Goal: Task Accomplishment & Management: Complete application form

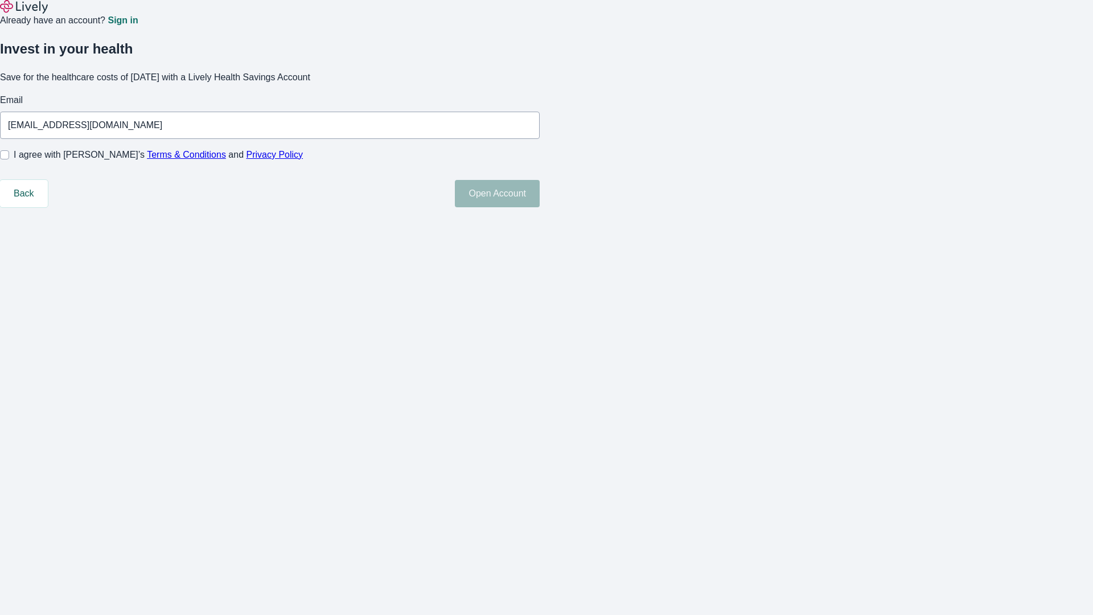
click at [9, 159] on input "I agree with Lively’s Terms & Conditions and Privacy Policy" at bounding box center [4, 154] width 9 height 9
checkbox input "true"
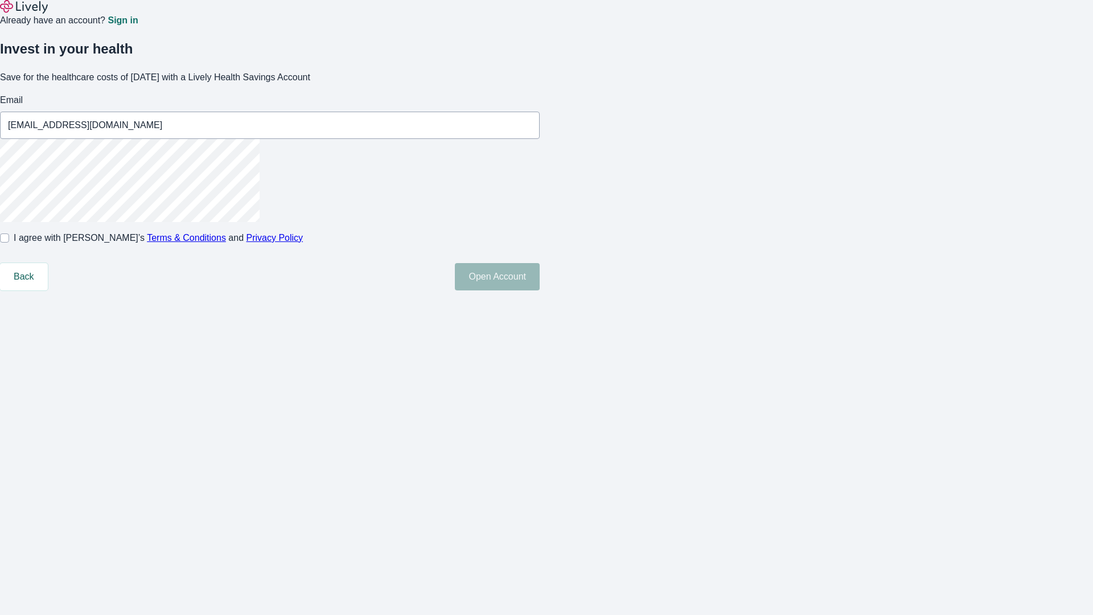
click at [539, 290] on button "Open Account" at bounding box center [497, 276] width 85 height 27
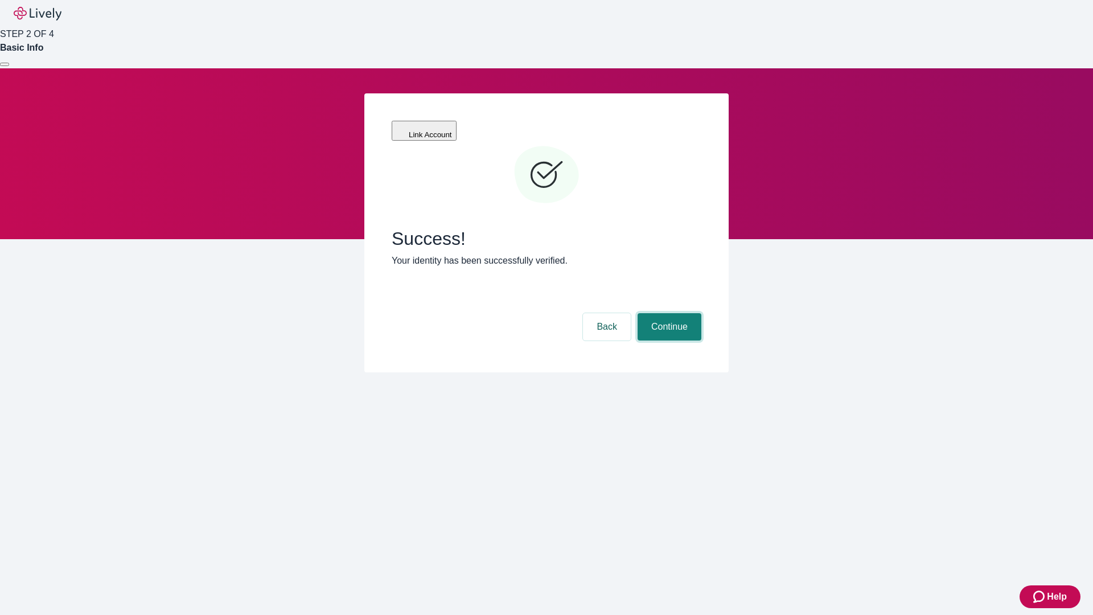
click at [668, 313] on button "Continue" at bounding box center [669, 326] width 64 height 27
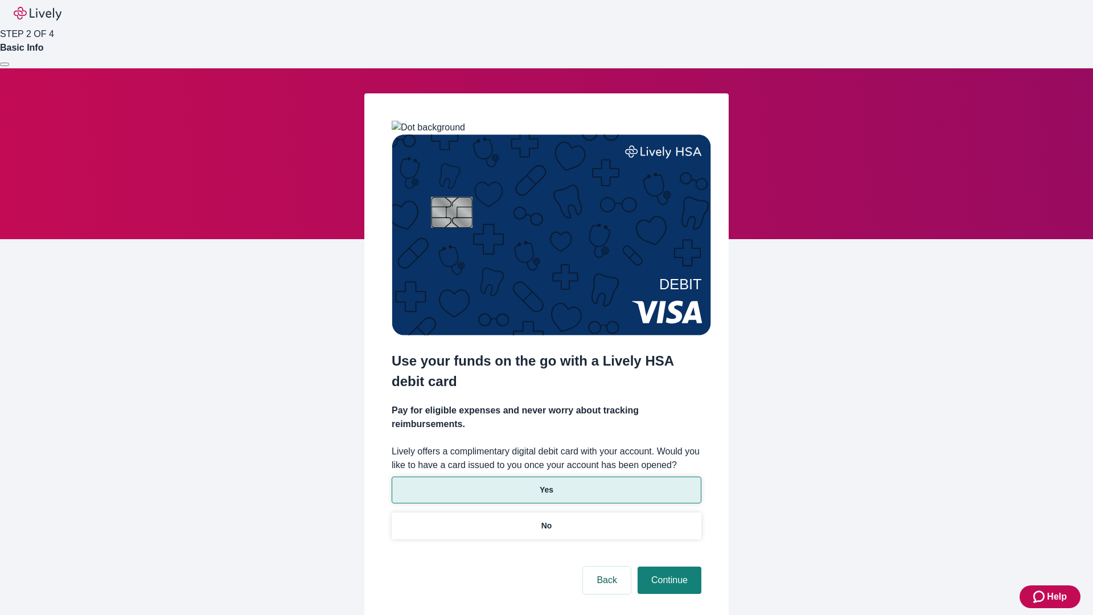
click at [546, 484] on p "Yes" at bounding box center [546, 490] width 14 height 12
click at [668, 566] on button "Continue" at bounding box center [669, 579] width 64 height 27
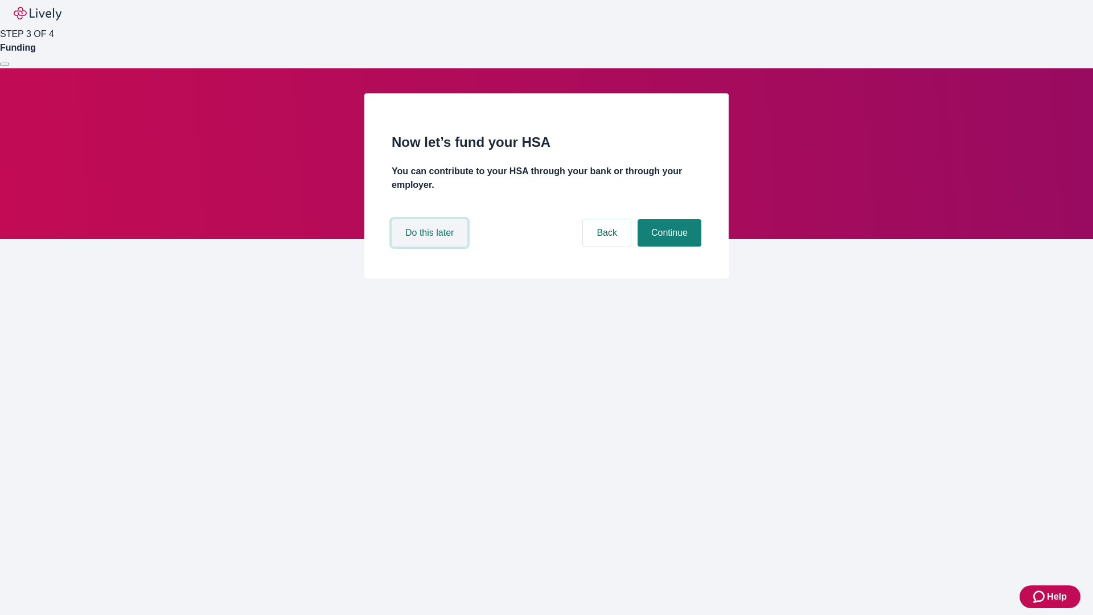
click at [431, 246] on button "Do this later" at bounding box center [430, 232] width 76 height 27
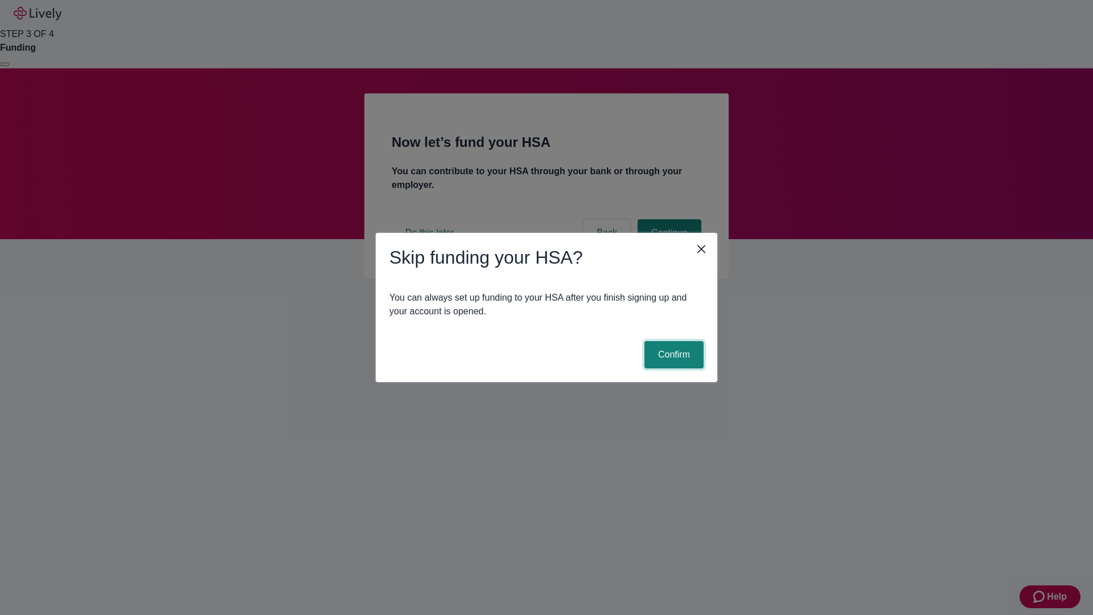
click at [672, 355] on button "Confirm" at bounding box center [673, 354] width 59 height 27
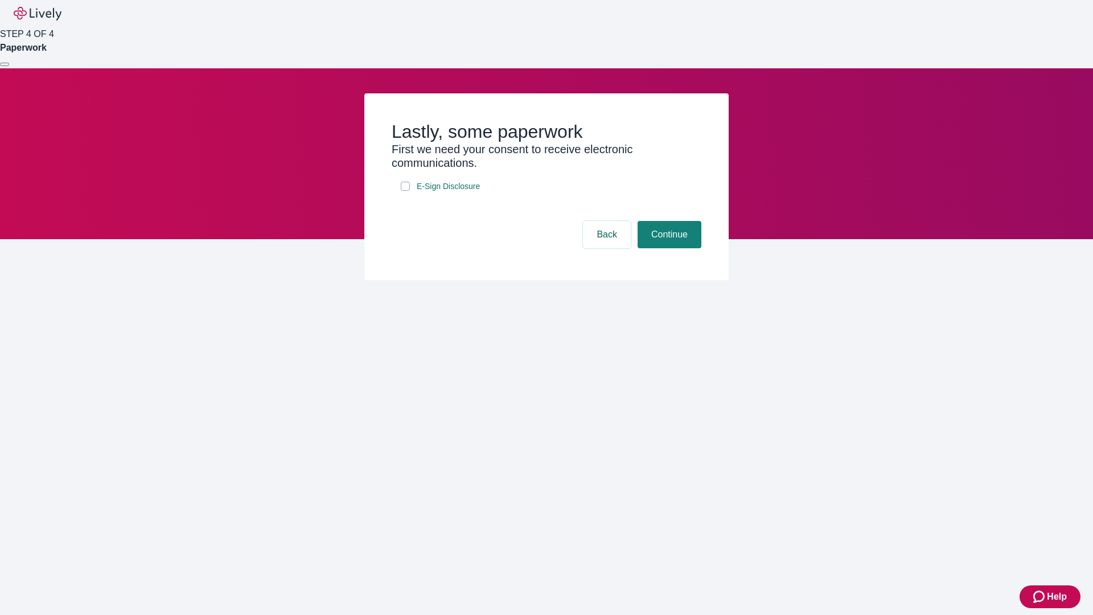
click at [405, 191] on input "E-Sign Disclosure" at bounding box center [405, 186] width 9 height 9
checkbox input "true"
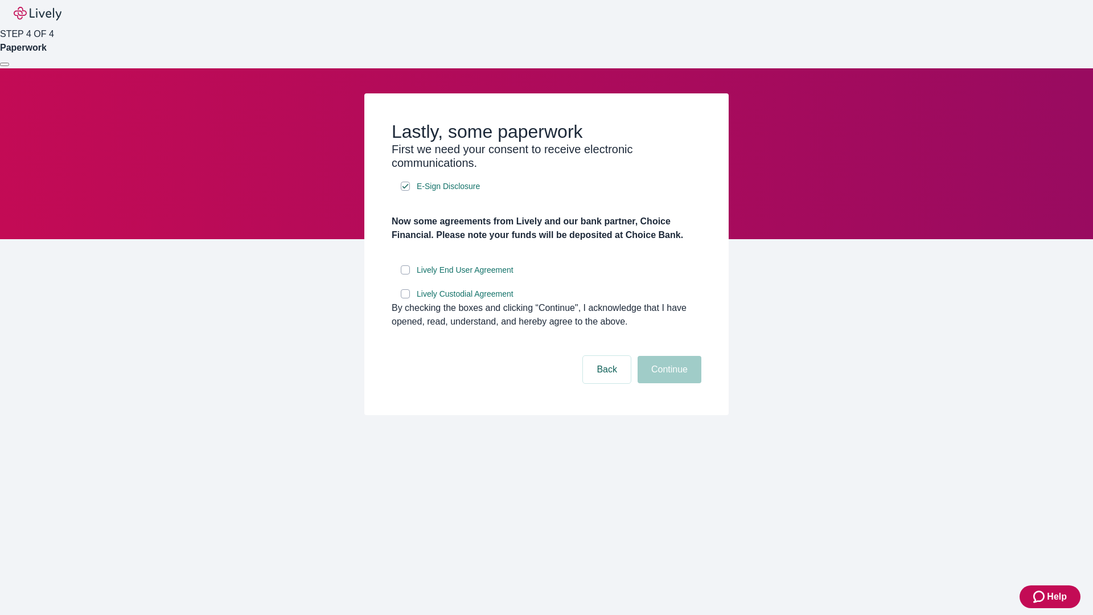
click at [405, 274] on input "Lively End User Agreement" at bounding box center [405, 269] width 9 height 9
checkbox input "true"
click at [405, 298] on input "Lively Custodial Agreement" at bounding box center [405, 293] width 9 height 9
checkbox input "true"
click at [668, 383] on button "Continue" at bounding box center [669, 369] width 64 height 27
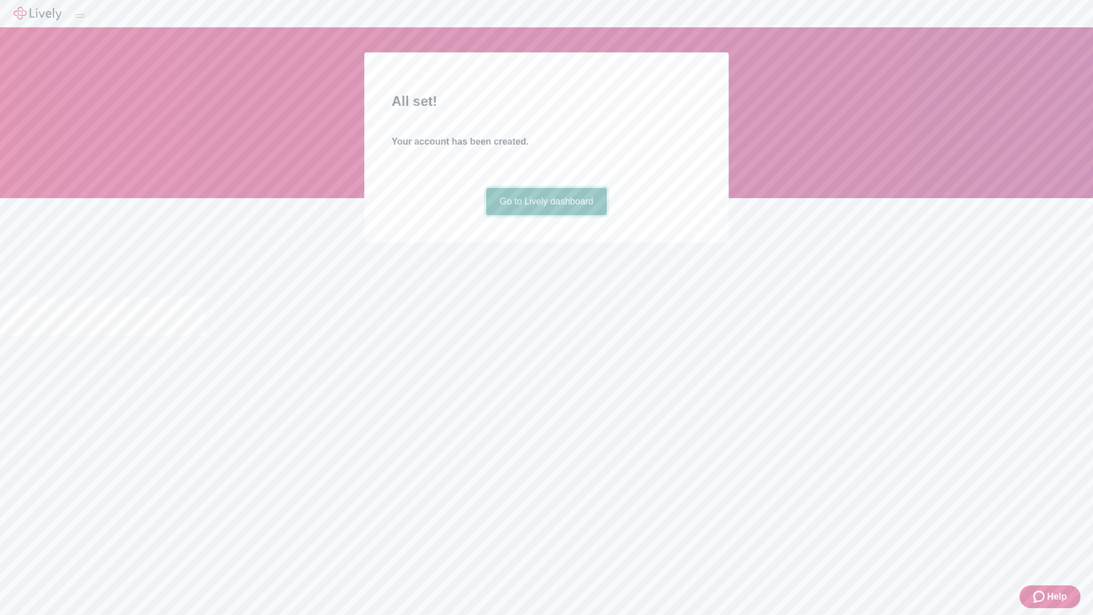
click at [546, 215] on link "Go to Lively dashboard" at bounding box center [546, 201] width 121 height 27
